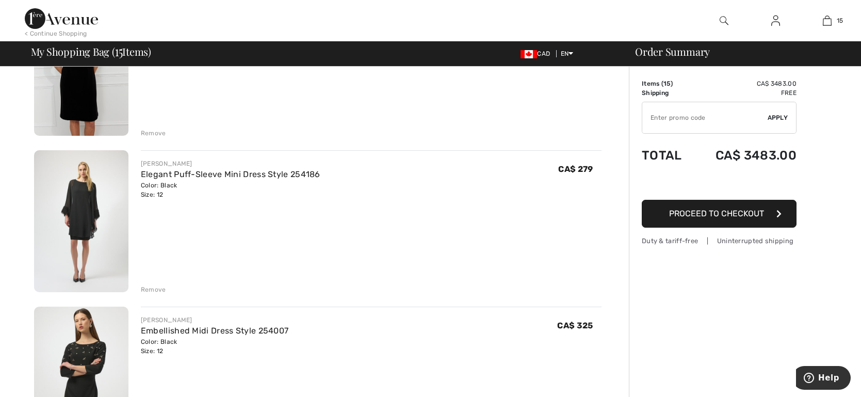
scroll to position [160, 0]
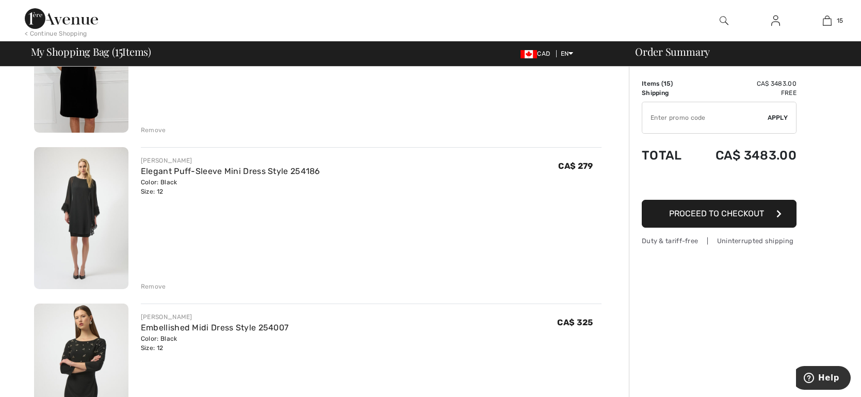
click at [153, 285] on div "Remove" at bounding box center [153, 286] width 25 height 9
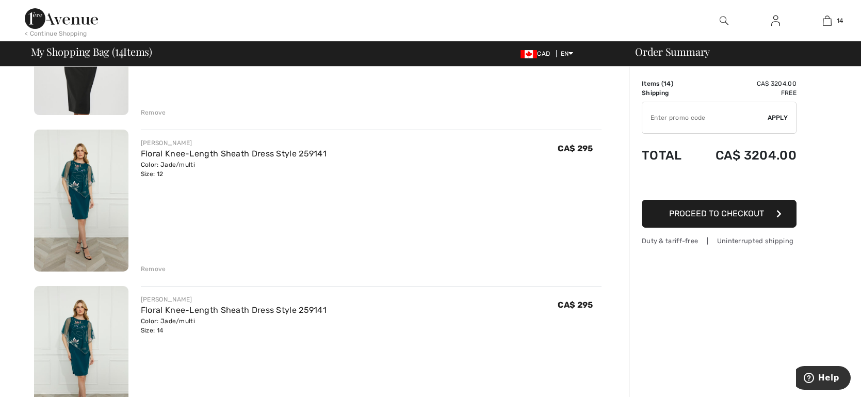
scroll to position [494, 0]
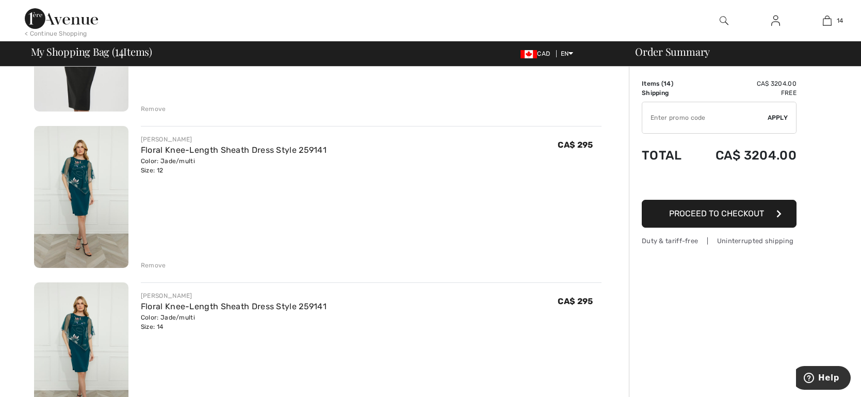
click at [153, 263] on div "Remove" at bounding box center [153, 265] width 25 height 9
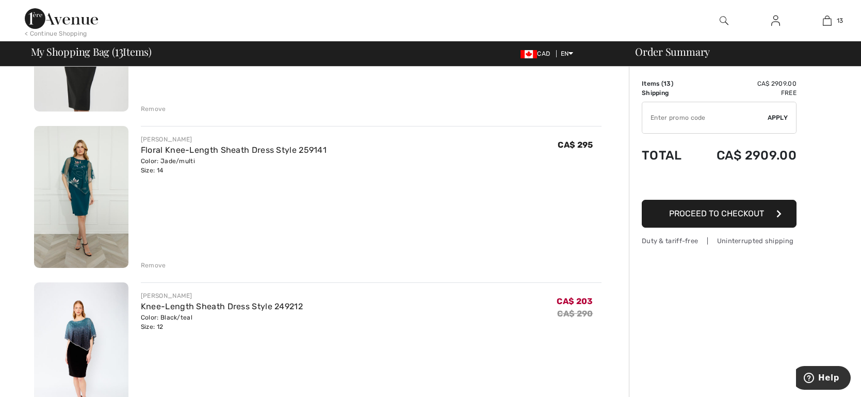
click at [155, 263] on div "Remove" at bounding box center [153, 265] width 25 height 9
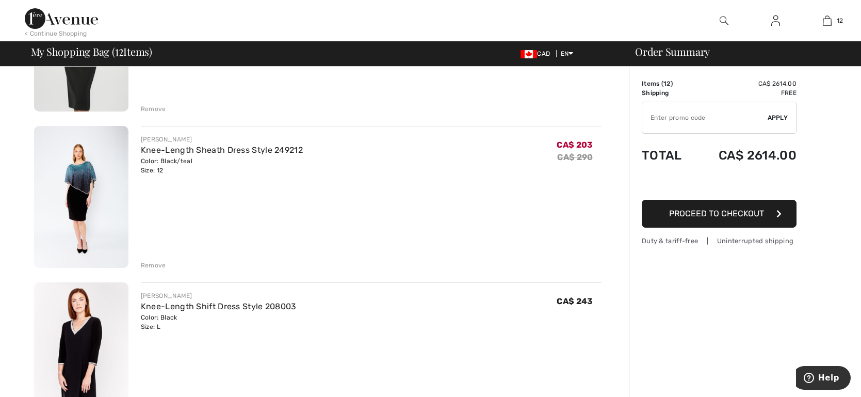
click at [155, 265] on div "Remove" at bounding box center [153, 265] width 25 height 9
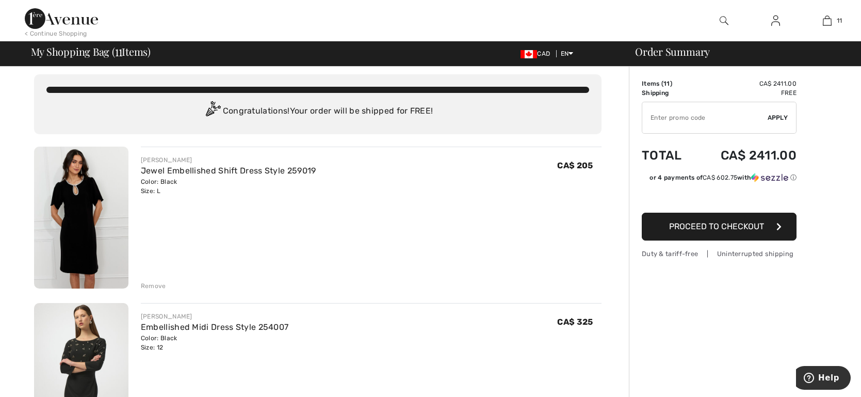
scroll to position [0, 0]
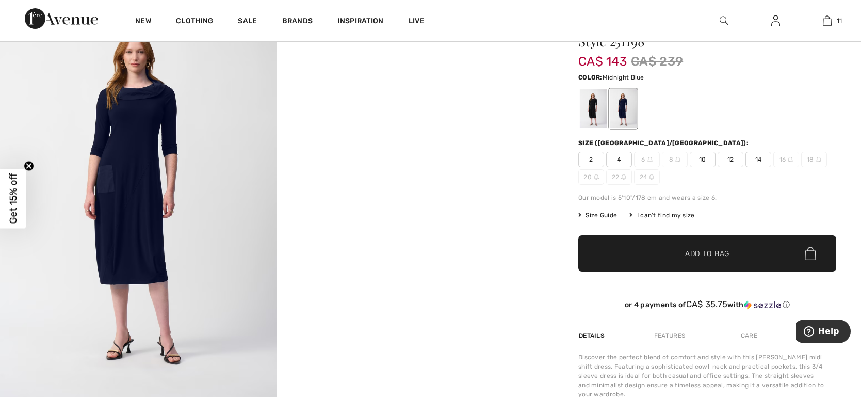
scroll to position [72, 0]
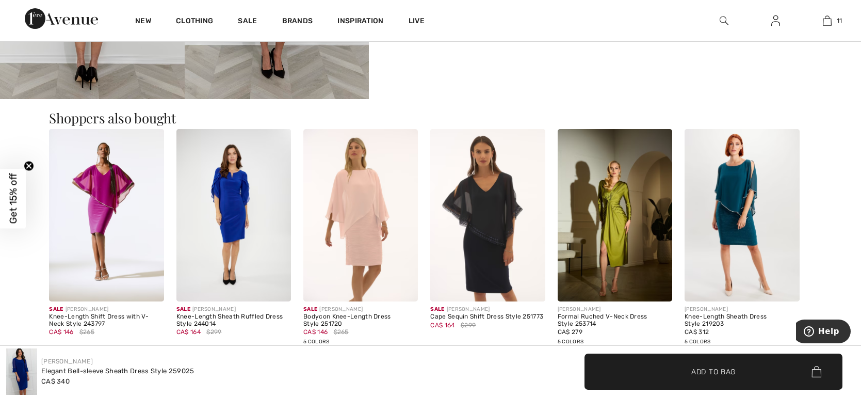
scroll to position [676, 0]
